Goal: Download file/media

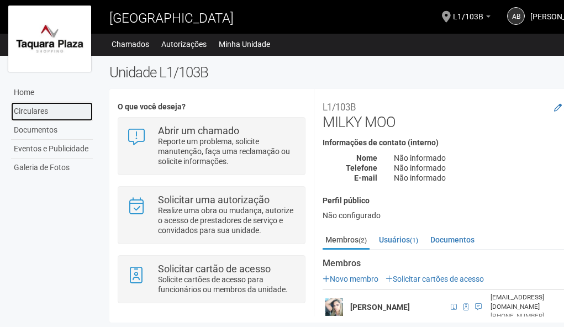
click at [51, 108] on link "Circulares" at bounding box center [52, 111] width 82 height 19
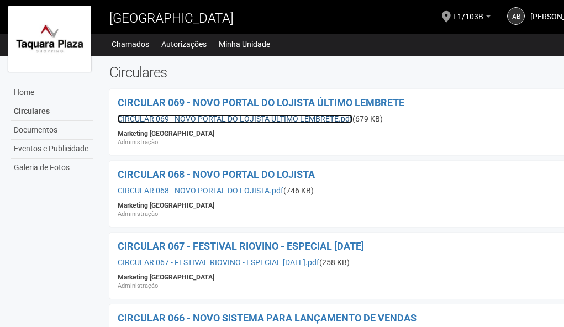
click at [280, 117] on link "CIRCULAR 069 - NOVO PORTAL DO LOJISTA ÚLTIMO LEMBRETE.pdf" at bounding box center [235, 118] width 235 height 9
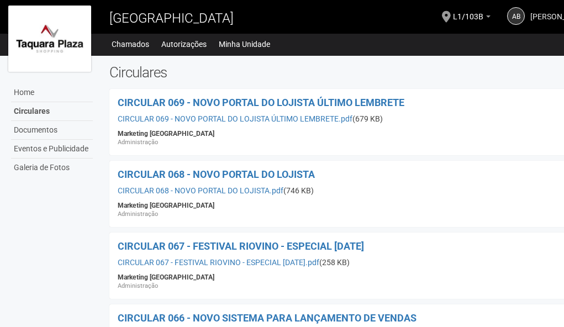
click at [532, 13] on span "[PERSON_NAME]" at bounding box center [560, 11] width 59 height 19
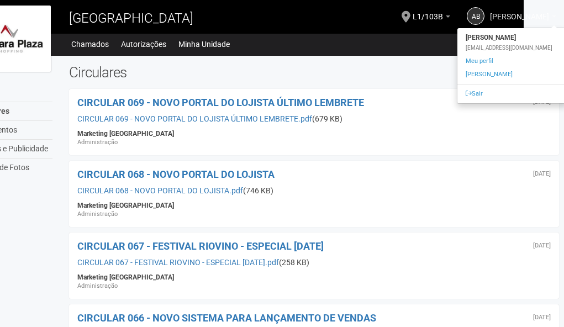
scroll to position [0, 44]
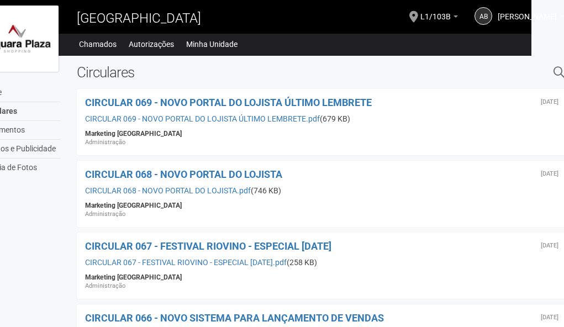
scroll to position [0, 0]
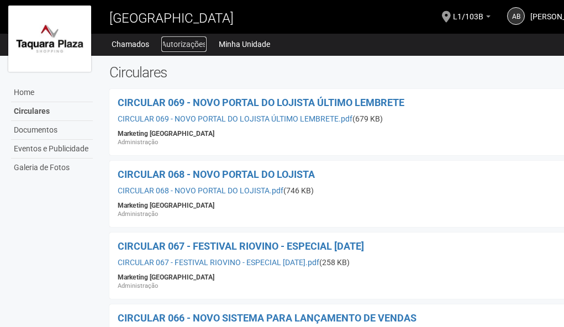
click at [186, 43] on link "Autorizações" at bounding box center [183, 43] width 45 height 15
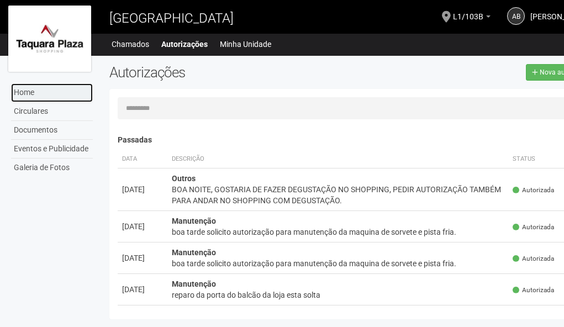
click at [32, 91] on link "Home" at bounding box center [52, 92] width 82 height 19
